Goal: Transaction & Acquisition: Purchase product/service

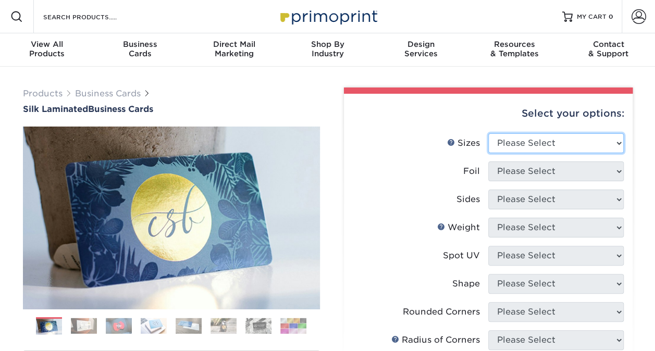
click at [556, 140] on select "Please Select 1.5" x 3.5" - Mini 1.75" x 3.5" - Mini 2" x 2" - Square 2" x 3" -…" at bounding box center [555, 143] width 135 height 20
select select "2.00x3.50"
click at [488, 133] on select "Please Select 1.5" x 3.5" - Mini 1.75" x 3.5" - Mini 2" x 2" - Square 2" x 3" -…" at bounding box center [555, 143] width 135 height 20
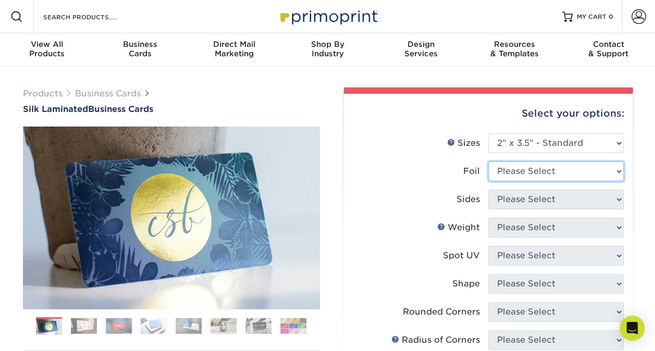
click at [540, 165] on select "Please Select Yes No" at bounding box center [555, 171] width 135 height 20
click at [464, 193] on div "Sides" at bounding box center [467, 199] width 23 height 13
click at [539, 161] on select "Please Select Yes No" at bounding box center [555, 171] width 135 height 20
select select "0"
click at [488, 161] on select "Please Select Yes No" at bounding box center [555, 171] width 135 height 20
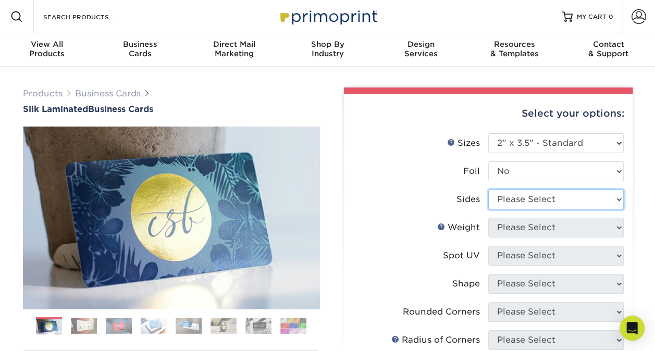
click at [535, 201] on select "Please Select Print Both Sides Print Front Only" at bounding box center [555, 200] width 135 height 20
select select "13abbda7-1d64-4f25-8bb2-c179b224825d"
click at [488, 190] on select "Please Select Print Both Sides Print Front Only" at bounding box center [555, 200] width 135 height 20
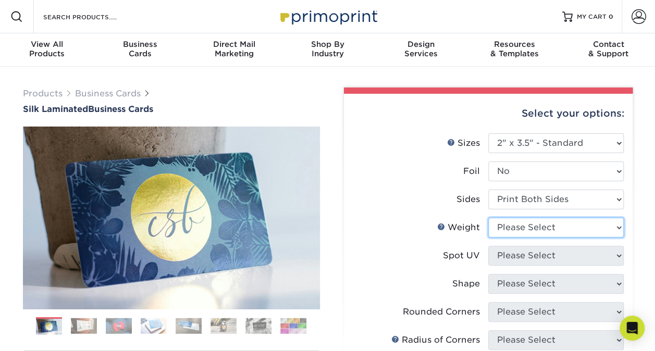
click at [538, 227] on select "Please Select 16PT" at bounding box center [555, 228] width 135 height 20
select select "16PT"
click at [488, 218] on select "Please Select 16PT" at bounding box center [555, 228] width 135 height 20
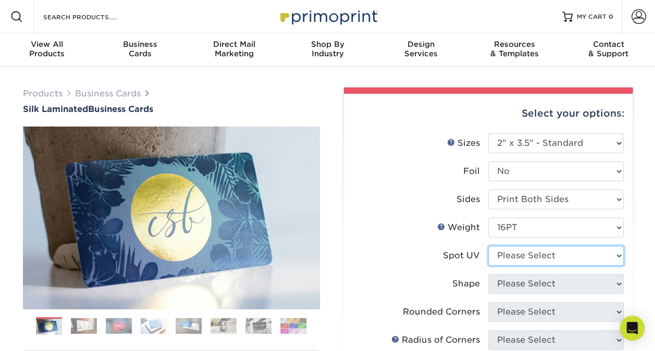
click at [537, 259] on select "Please Select No Spot UV Front and Back (Both Sides) Front Only Back Only" at bounding box center [555, 256] width 135 height 20
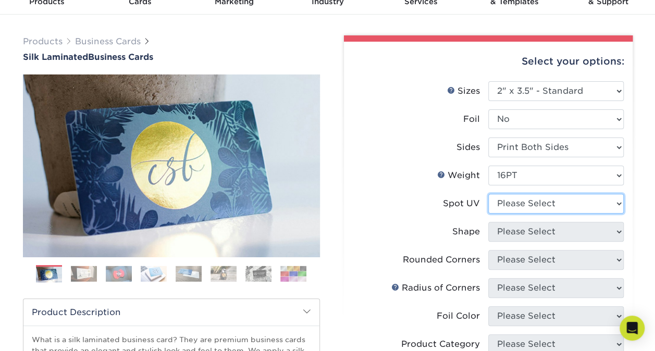
click at [537, 204] on select "Please Select No Spot UV Front and Back (Both Sides) Front Only Back Only" at bounding box center [555, 204] width 135 height 20
select select "0"
click at [488, 194] on select "Please Select No Spot UV Front and Back (Both Sides) Front Only Back Only" at bounding box center [555, 204] width 135 height 20
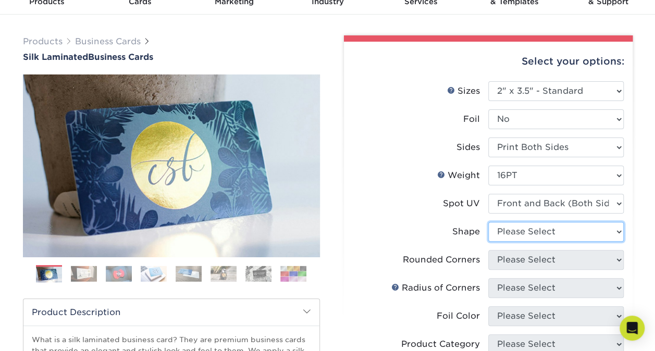
click at [541, 236] on select "Please Select Standard" at bounding box center [555, 232] width 135 height 20
select select "standard"
click at [488, 222] on select "Please Select Standard" at bounding box center [555, 232] width 135 height 20
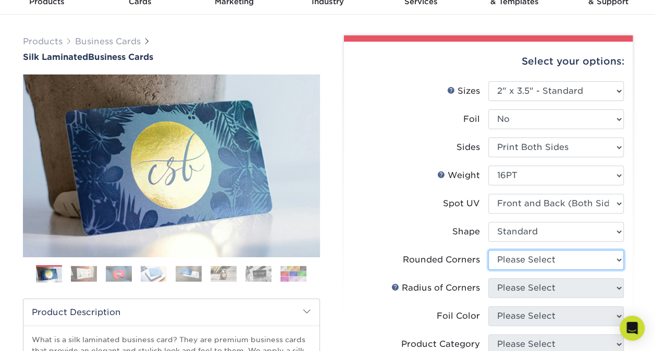
click at [542, 259] on select "Please Select Yes - Round 2 Corners Yes - Round 4 Corners No" at bounding box center [555, 260] width 135 height 20
select select "7672df9e-0e0a-464d-8e1f-920c575e4da3"
click at [488, 250] on select "Please Select Yes - Round 2 Corners Yes - Round 4 Corners No" at bounding box center [555, 260] width 135 height 20
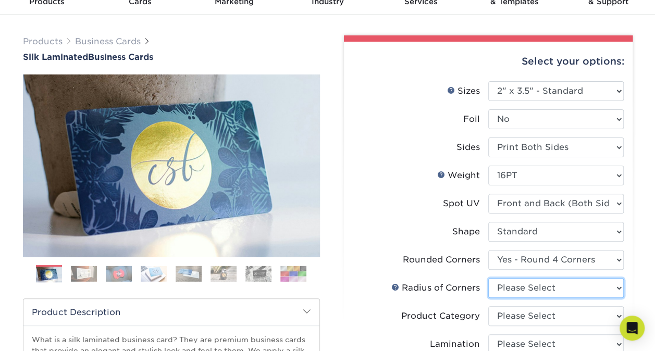
click at [544, 290] on select "Please Select Rounded 1/8" Rounded 1/4"" at bounding box center [555, 288] width 135 height 20
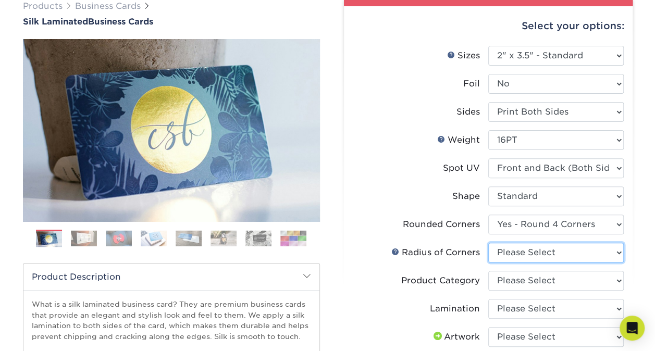
scroll to position [104, 0]
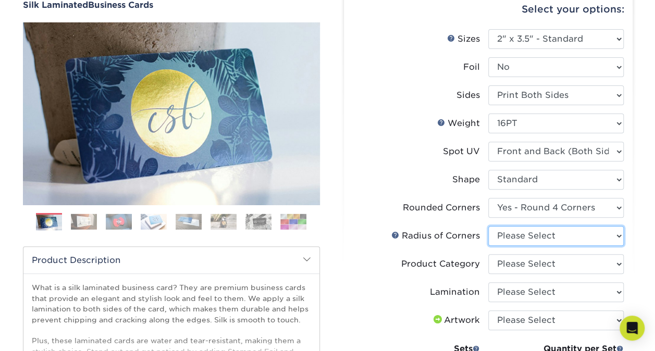
click at [546, 235] on select "Please Select Rounded 1/8" Rounded 1/4"" at bounding box center [555, 236] width 135 height 20
select select "589680c7-ee9a-431b-9d12-d7aeb1386a97"
click at [488, 226] on select "Please Select Rounded 1/8" Rounded 1/4"" at bounding box center [555, 236] width 135 height 20
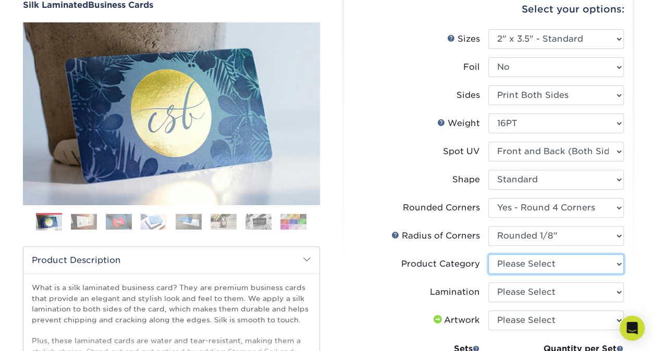
click at [549, 265] on select "Please Select Business Cards" at bounding box center [555, 264] width 135 height 20
select select "3b5148f1-0588-4f88-a218-97bcfdce65c1"
click at [488, 254] on select "Please Select Business Cards" at bounding box center [555, 264] width 135 height 20
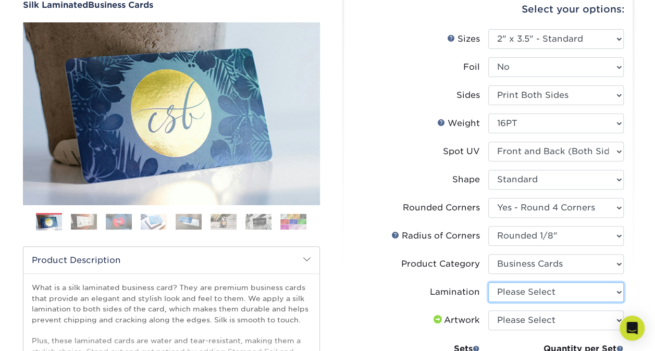
click at [548, 294] on select "Please Select Silk" at bounding box center [555, 292] width 135 height 20
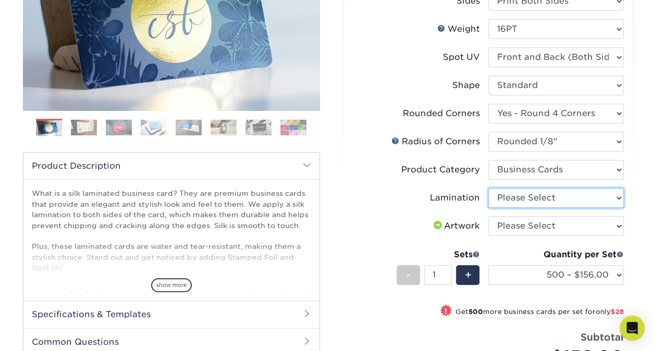
scroll to position [208, 0]
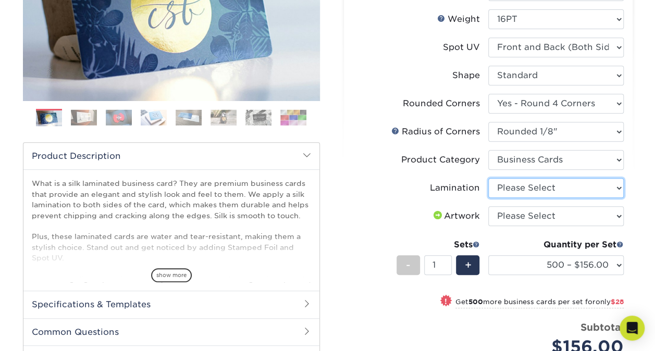
click at [535, 179] on select "Please Select Silk" at bounding box center [555, 188] width 135 height 20
select select "ccacb42f-45f7-42d3-bbd3-7c8421cf37f0"
click at [488, 178] on select "Please Select Silk" at bounding box center [555, 188] width 135 height 20
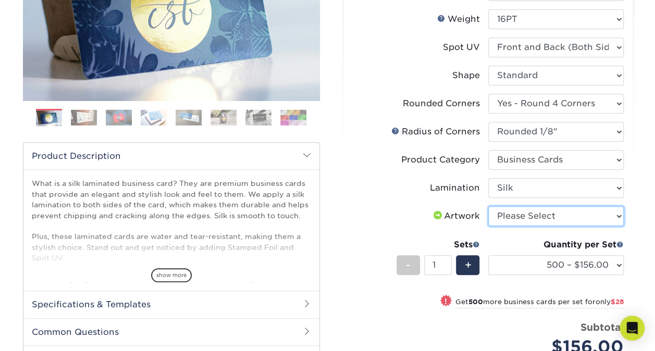
click at [537, 219] on select "Please Select I will upload files I need a design - $100" at bounding box center [555, 216] width 135 height 20
select select "upload"
click at [488, 206] on select "Please Select I will upload files I need a design - $100" at bounding box center [555, 216] width 135 height 20
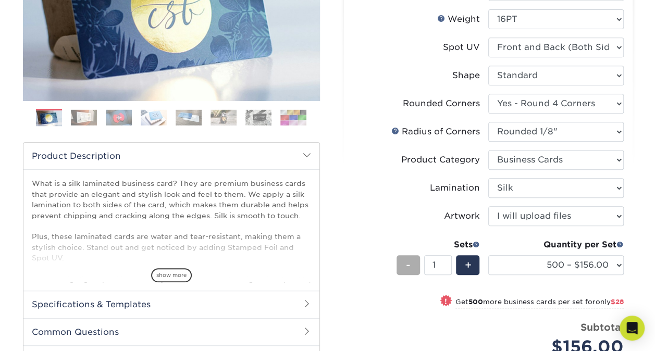
click at [411, 266] on div "-" at bounding box center [407, 265] width 23 height 20
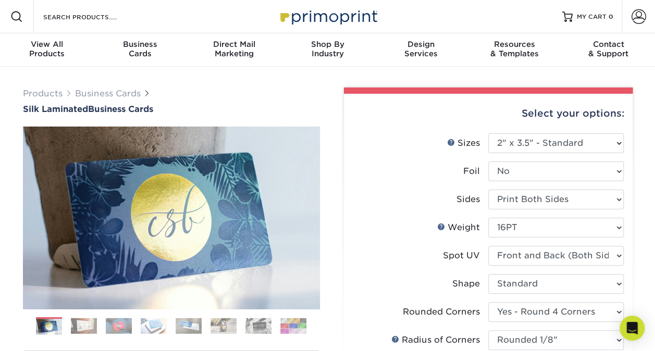
scroll to position [0, 0]
click at [133, 47] on span "Business" at bounding box center [141, 44] width 94 height 9
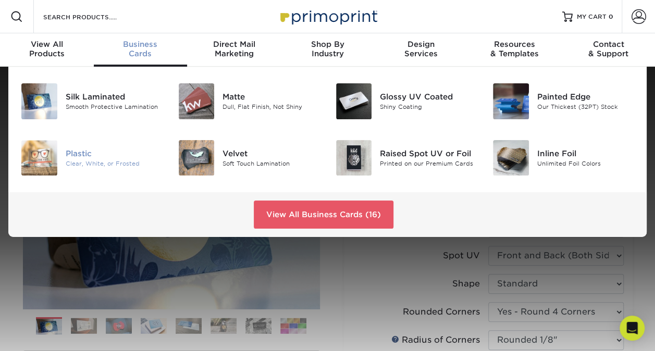
click at [76, 155] on div "Plastic" at bounding box center [114, 153] width 97 height 11
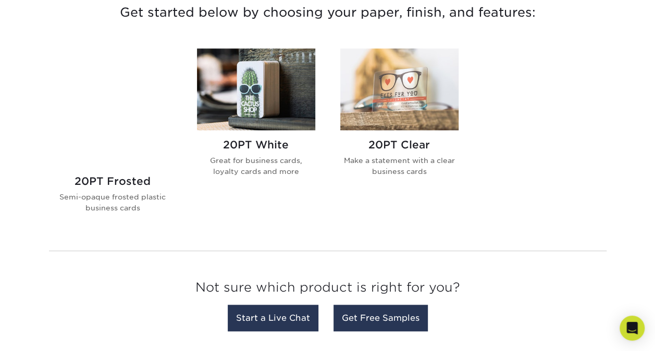
scroll to position [417, 0]
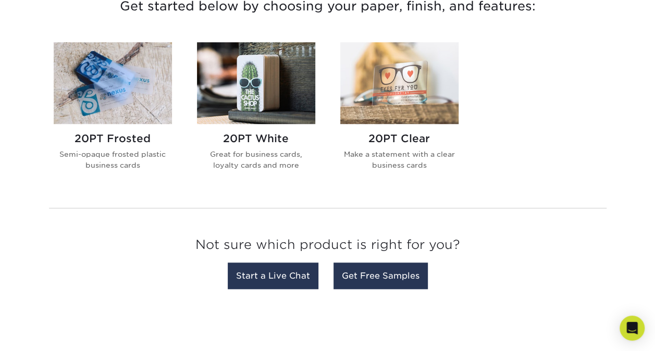
click at [259, 102] on img at bounding box center [256, 83] width 118 height 82
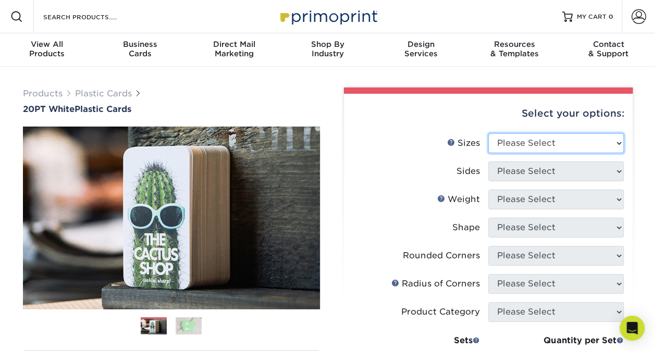
click at [546, 144] on select "Please Select 2" x 3.5" 2" x 8" 2.12" x 3.375" 2.5" x 2.5" 4.25" x 6"" at bounding box center [555, 143] width 135 height 20
select select "2.00x3.50"
click at [488, 133] on select "Please Select 2" x 3.5" 2" x 8" 2.12" x 3.375" 2.5" x 2.5" 4.25" x 6"" at bounding box center [555, 143] width 135 height 20
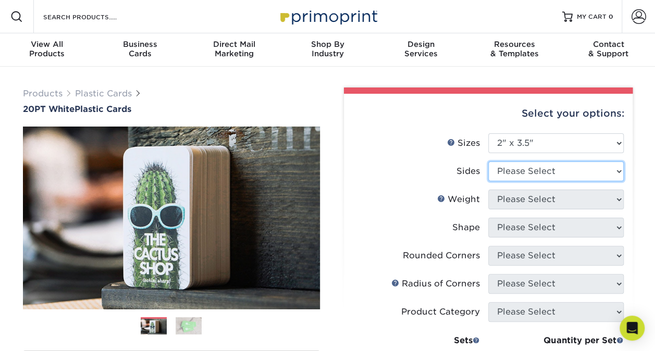
click at [544, 175] on select "Please Select Print Both Sides Print Front Only" at bounding box center [555, 171] width 135 height 20
select select "13abbda7-1d64-4f25-8bb2-c179b224825d"
click at [488, 161] on select "Please Select Print Both Sides Print Front Only" at bounding box center [555, 171] width 135 height 20
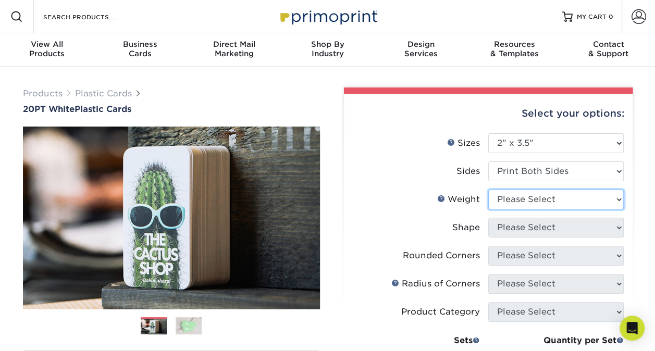
click at [544, 201] on select "Please Select 20PT White Plastic" at bounding box center [555, 200] width 135 height 20
select select "20PT White Plastic"
click at [488, 190] on select "Please Select 20PT White Plastic" at bounding box center [555, 200] width 135 height 20
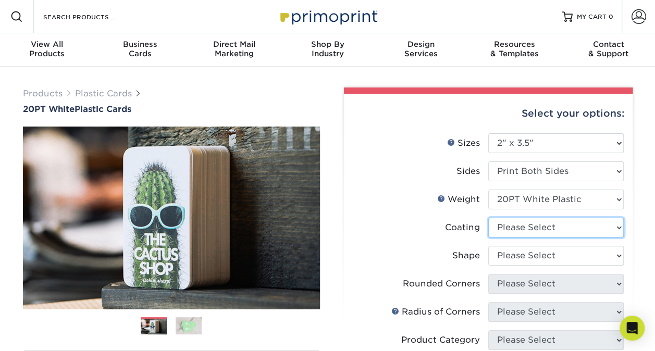
click at [553, 229] on select at bounding box center [555, 228] width 135 height 20
select select "3e7618de-abca-4bda-9f97-8b9129e913d8"
click at [488, 218] on select at bounding box center [555, 228] width 135 height 20
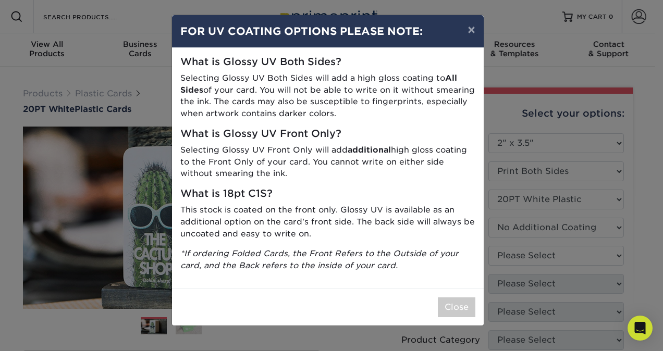
click at [559, 258] on div "× FOR UV COATING OPTIONS PLEASE NOTE: What is Glossy UV Both Sides? Selecting G…" at bounding box center [331, 175] width 663 height 351
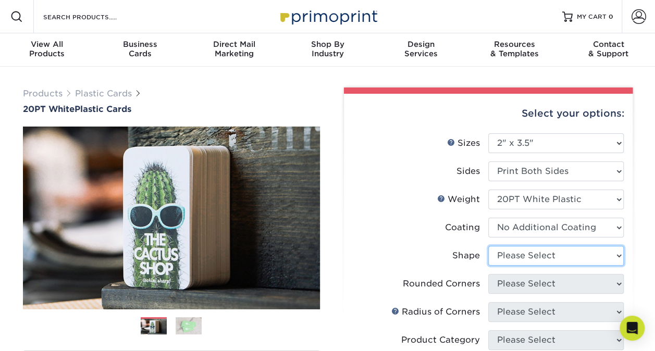
click at [559, 257] on select "Please Select Oval Standard" at bounding box center [555, 256] width 135 height 20
select select "standard"
click at [488, 246] on select "Please Select Oval Standard" at bounding box center [555, 256] width 135 height 20
